Goal: Task Accomplishment & Management: Use online tool/utility

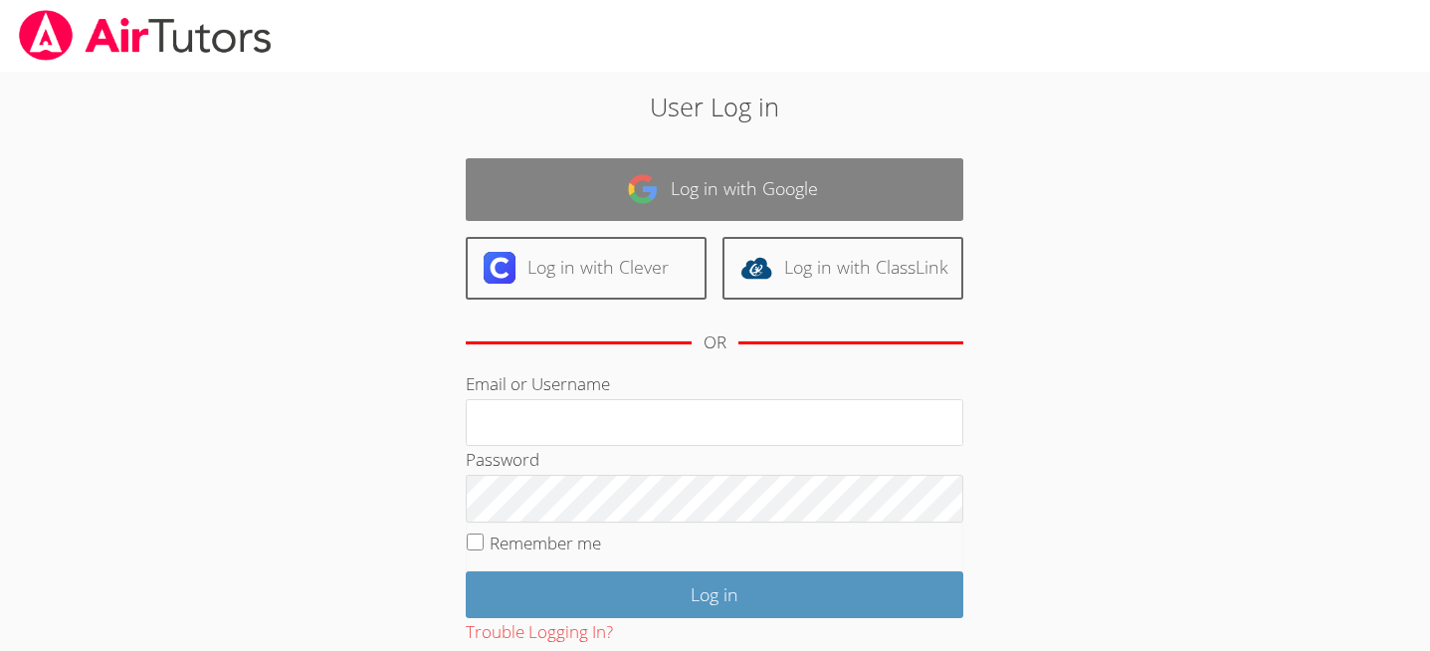
click at [778, 206] on link "Log in with Google" at bounding box center [715, 189] width 498 height 63
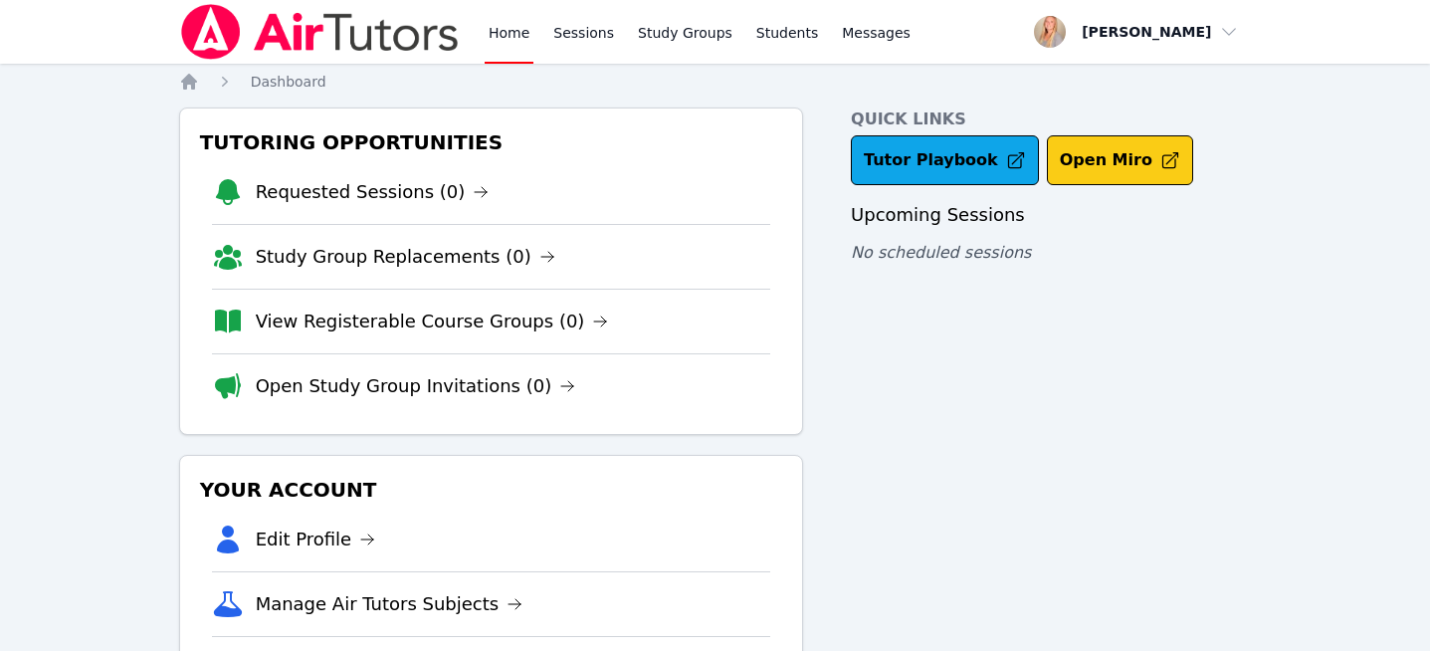
click at [1076, 167] on button "Open Miro" at bounding box center [1120, 160] width 146 height 50
